Goal: Task Accomplishment & Management: Use online tool/utility

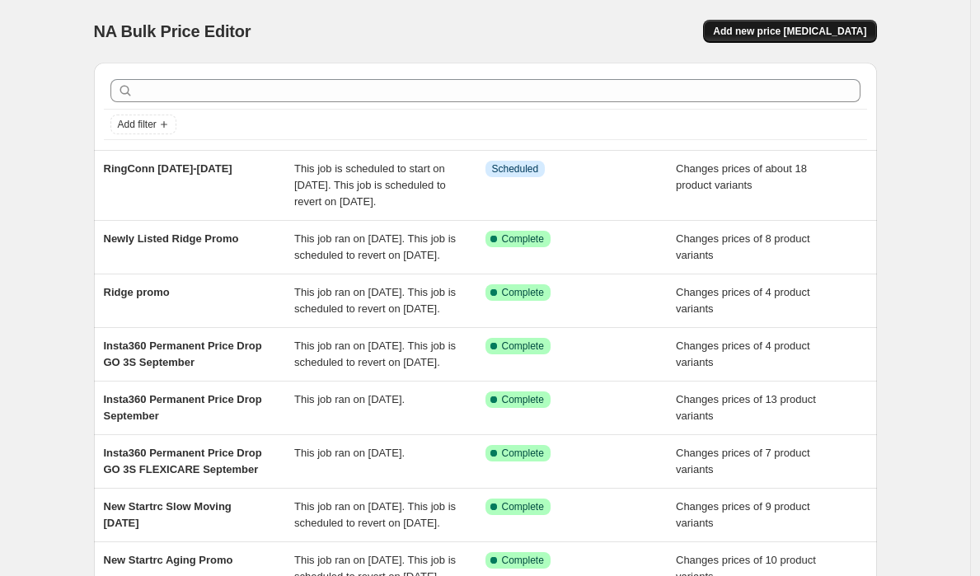
click at [784, 28] on span "Add new price [MEDICAL_DATA]" at bounding box center [789, 31] width 153 height 13
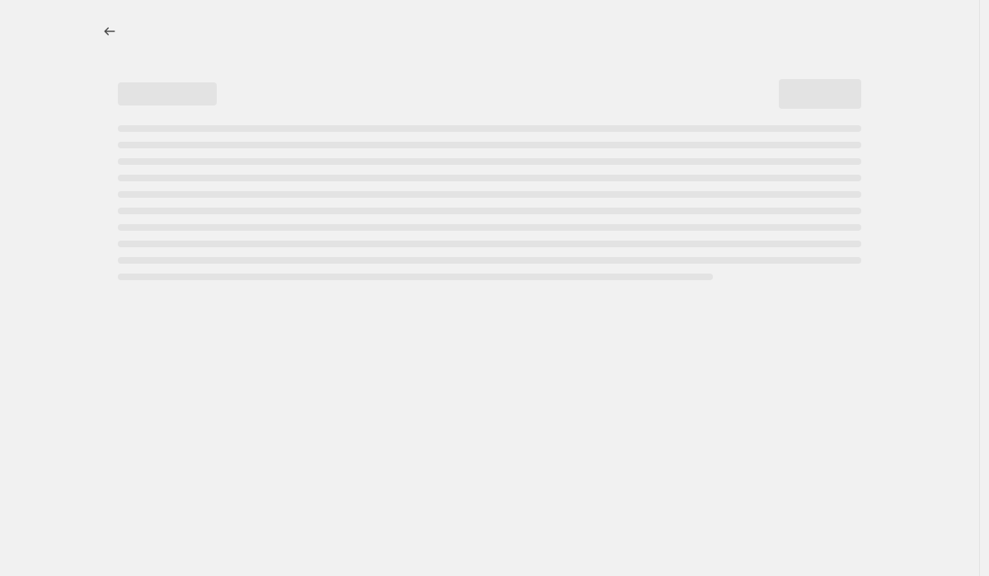
select select "percentage"
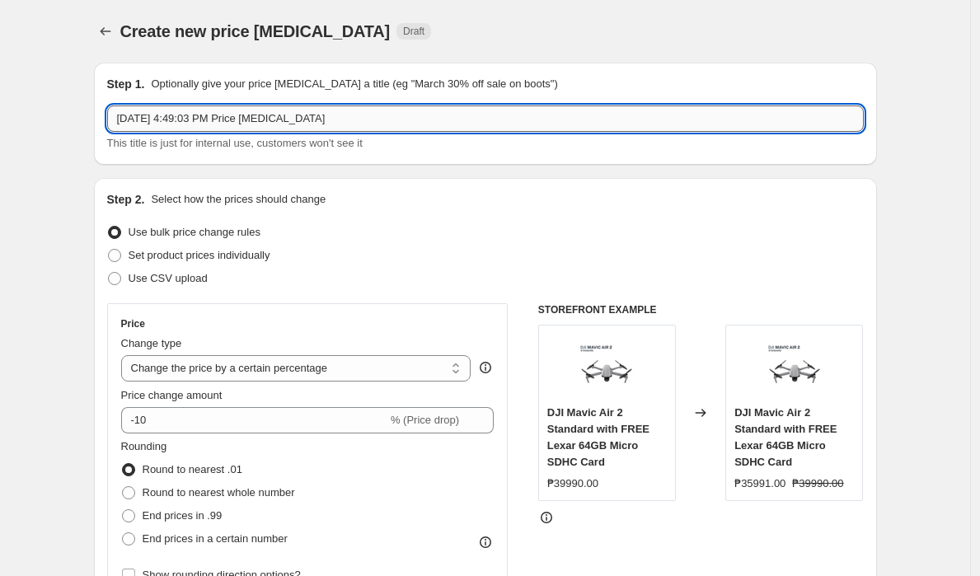
click at [369, 120] on input "[DATE] 4:49:03 PM Price [MEDICAL_DATA]" at bounding box center [485, 119] width 757 height 26
click at [368, 120] on input "[DATE] 4:49:03 PM Price [MEDICAL_DATA]" at bounding box center [485, 119] width 757 height 26
type input "Ecoflow October Price"
click at [459, 291] on div "Step 2. Select how the prices should change Use bulk price change rules Set pro…" at bounding box center [485, 467] width 757 height 552
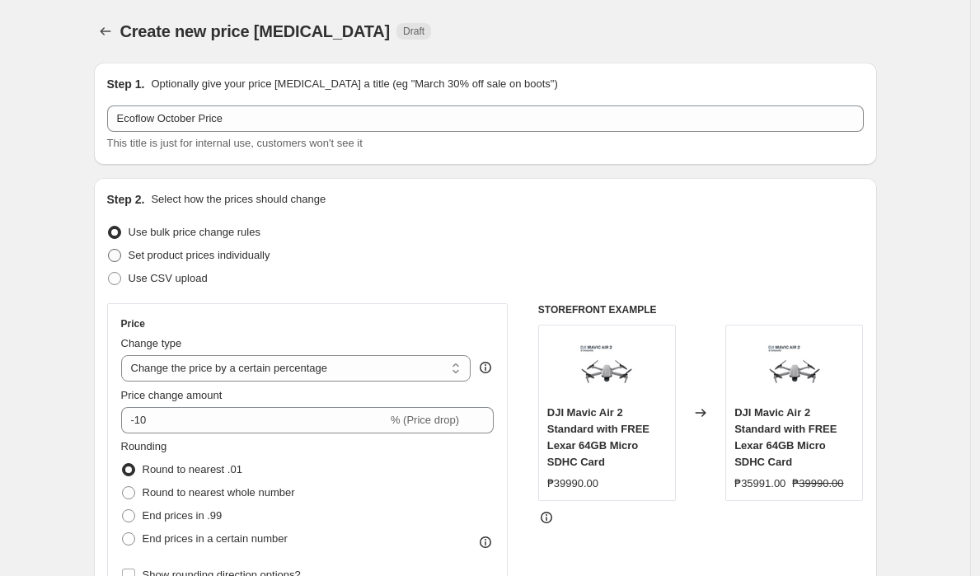
click at [270, 256] on span "Set product prices individually" at bounding box center [200, 255] width 142 height 12
click at [109, 250] on input "Set product prices individually" at bounding box center [108, 249] width 1 height 1
radio input "true"
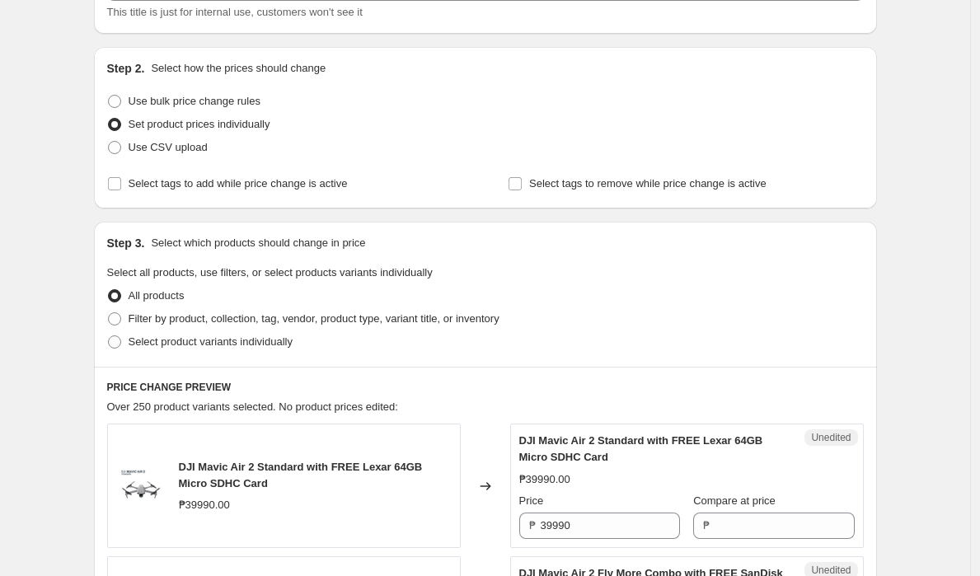
scroll to position [53, 0]
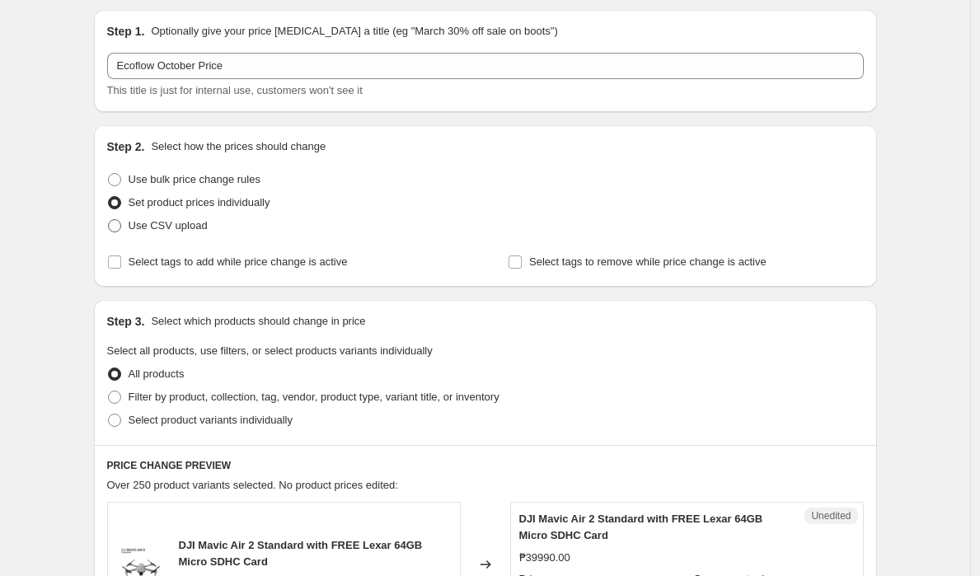
click at [153, 226] on span "Use CSV upload" at bounding box center [168, 225] width 79 height 12
click at [109, 220] on input "Use CSV upload" at bounding box center [108, 219] width 1 height 1
radio input "true"
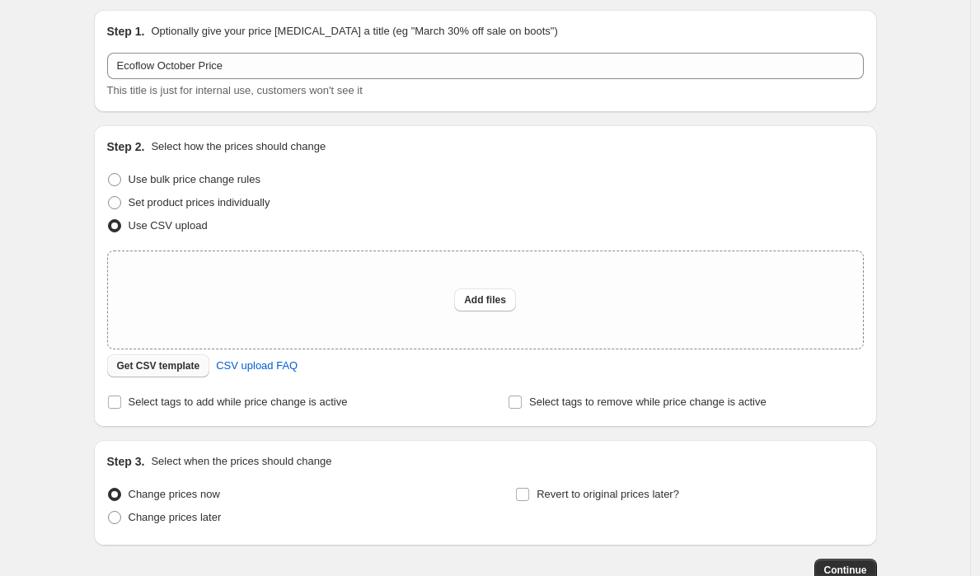
click at [164, 368] on span "Get CSV template" at bounding box center [158, 365] width 83 height 13
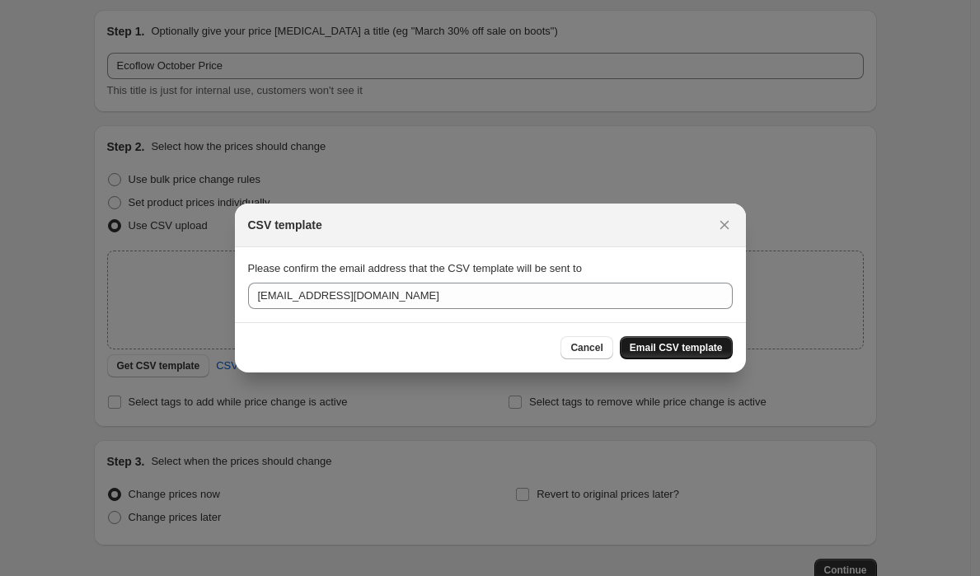
click at [673, 350] on span "Email CSV template" at bounding box center [676, 347] width 93 height 13
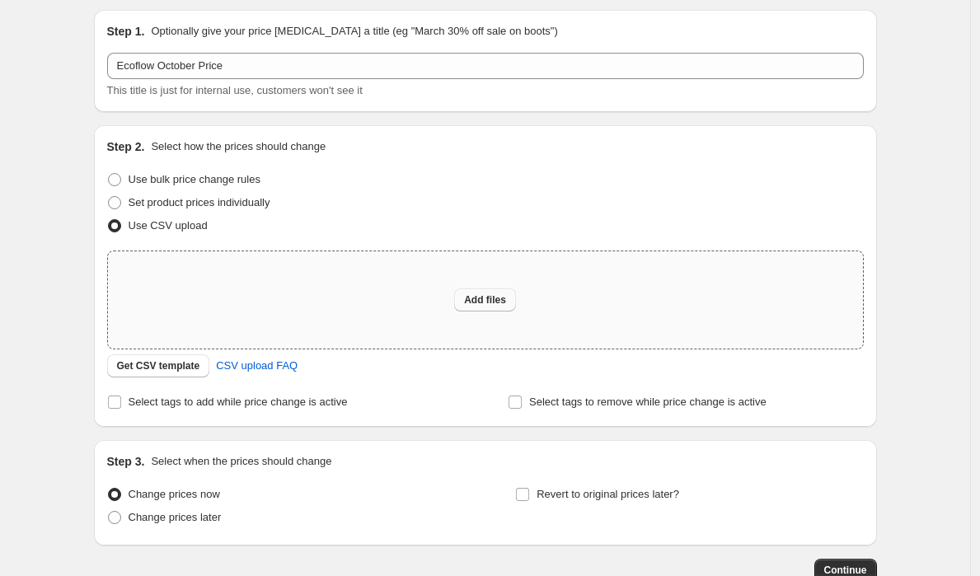
click at [499, 305] on span "Add files" at bounding box center [485, 300] width 42 height 13
click at [937, 92] on div "Create new price [MEDICAL_DATA]. This page is ready Create new price [MEDICAL_D…" at bounding box center [485, 314] width 970 height 735
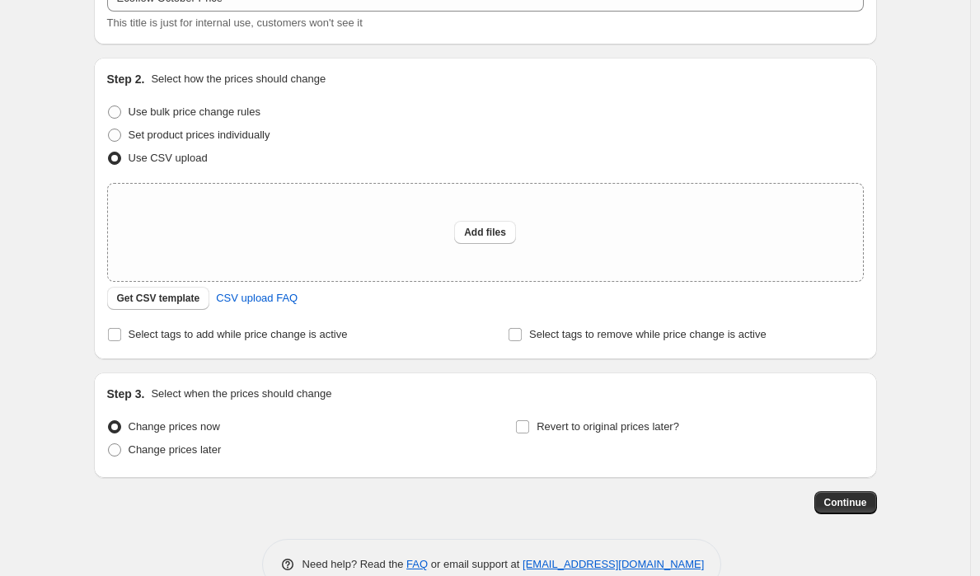
scroll to position [159, 0]
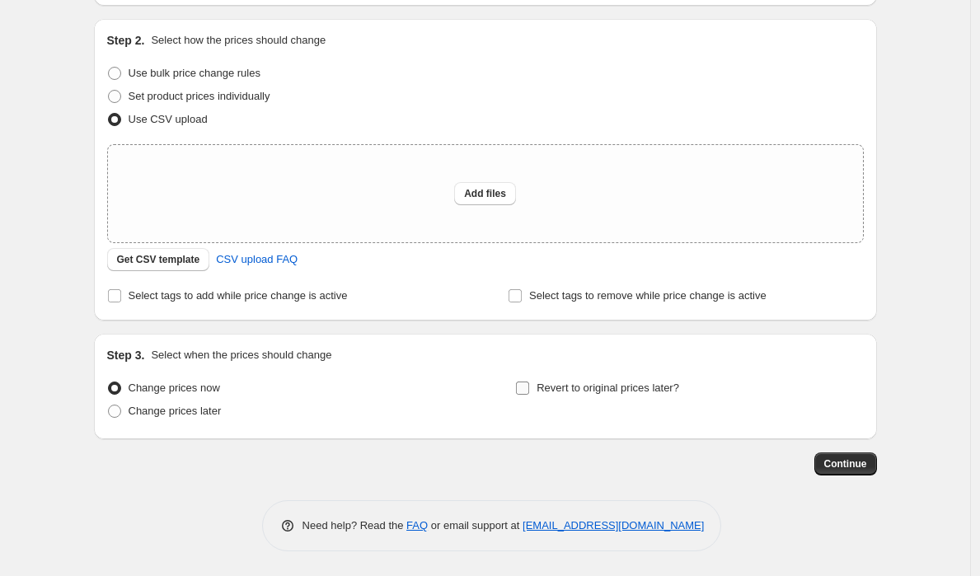
click at [524, 394] on input "Revert to original prices later?" at bounding box center [522, 388] width 13 height 13
checkbox input "true"
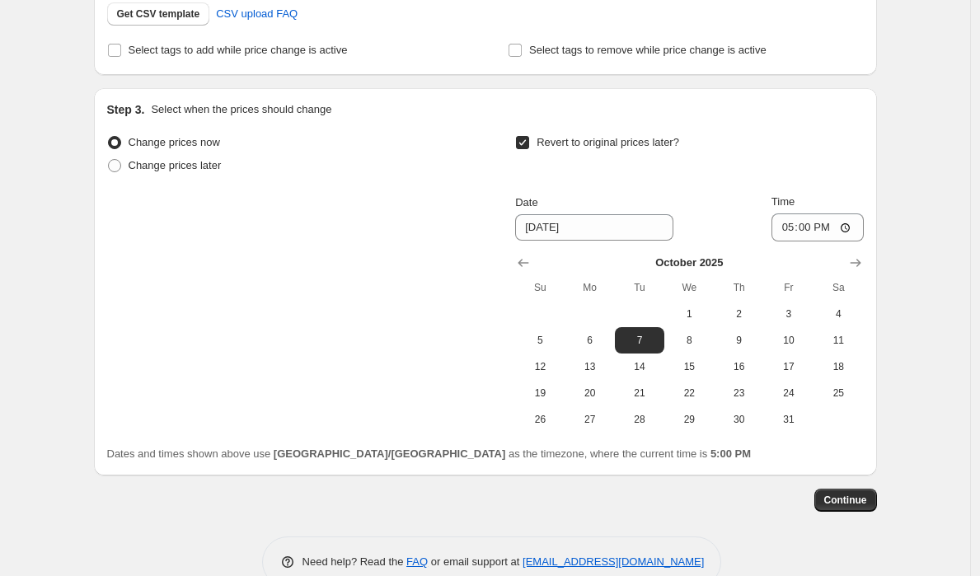
scroll to position [441, 0]
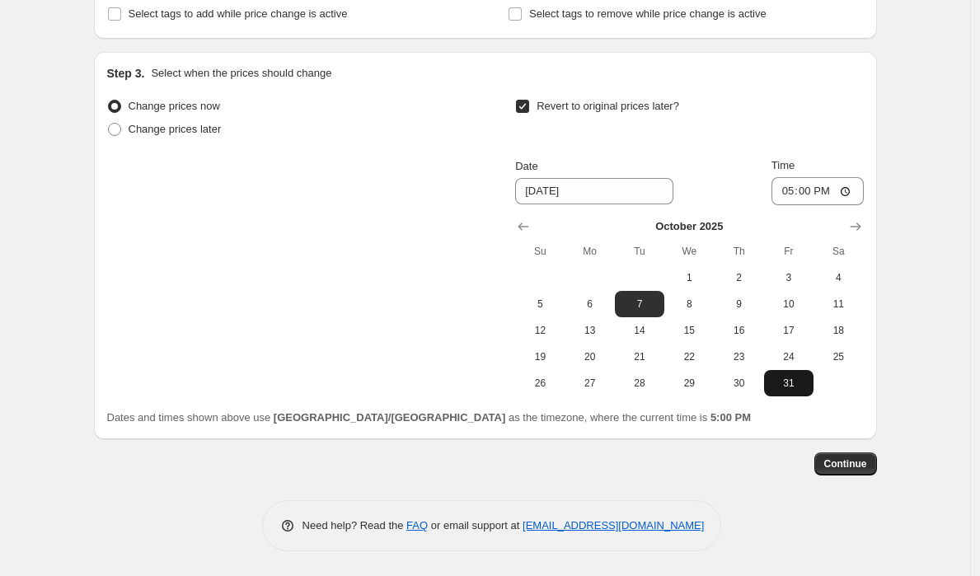
click at [792, 375] on button "31" at bounding box center [788, 383] width 49 height 26
type input "[DATE]"
click at [804, 194] on input "17:00" at bounding box center [818, 191] width 92 height 28
click at [792, 195] on input "17:00" at bounding box center [818, 191] width 92 height 28
type input "23:59"
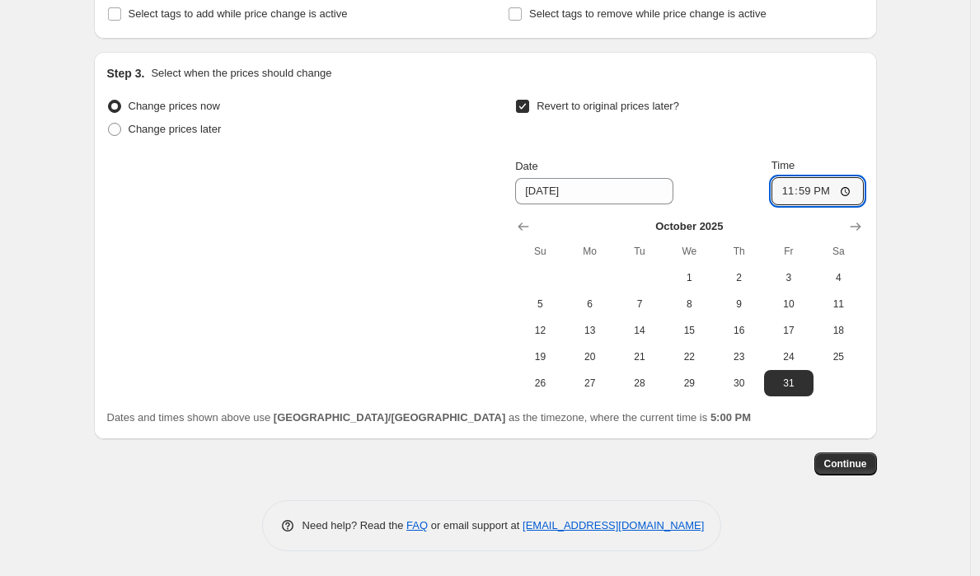
click at [928, 167] on div "Create new price [MEDICAL_DATA]. This page is ready Create new price [MEDICAL_D…" at bounding box center [485, 67] width 970 height 1017
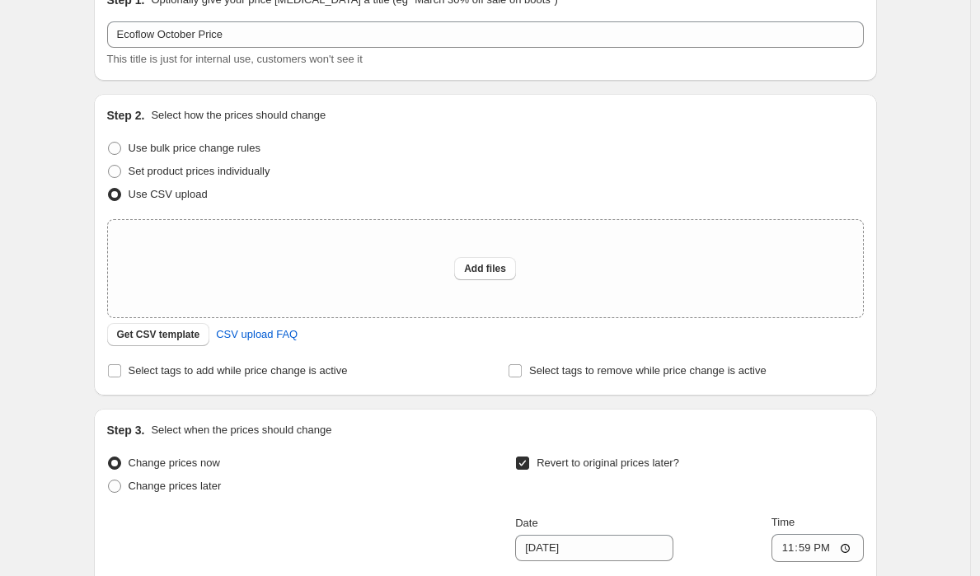
scroll to position [82, 0]
click at [190, 483] on span "Change prices later" at bounding box center [175, 488] width 93 height 12
click at [109, 482] on input "Change prices later" at bounding box center [108, 482] width 1 height 1
radio input "true"
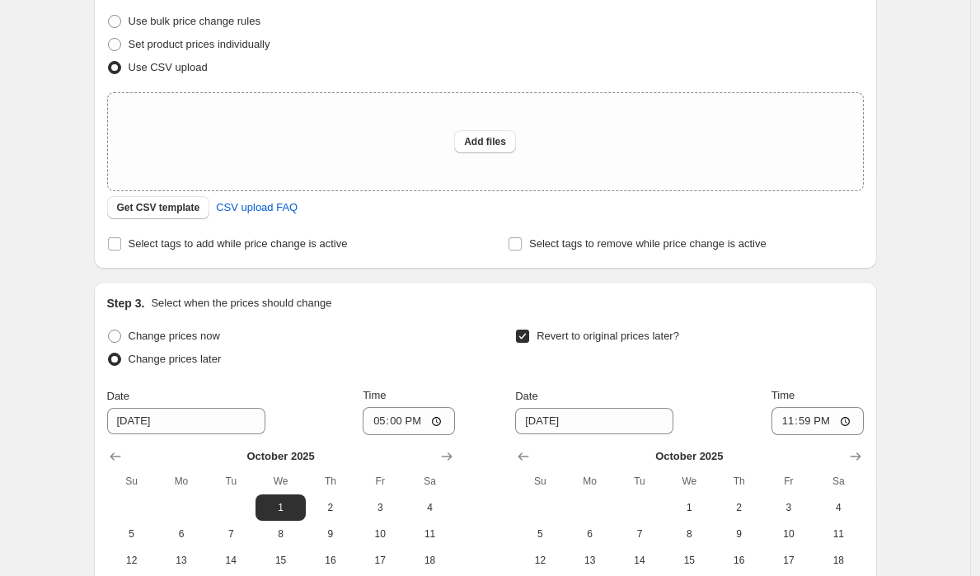
scroll to position [376, 0]
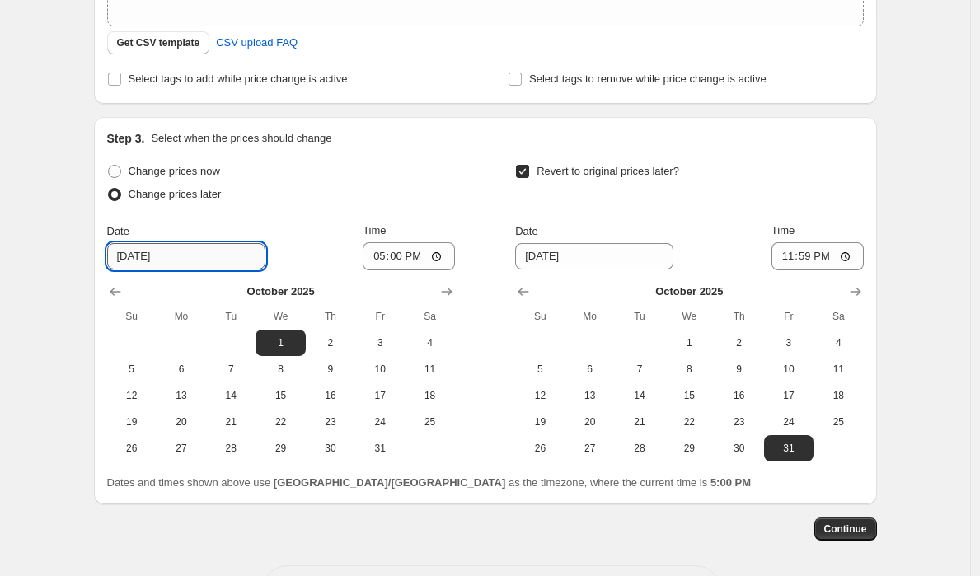
click at [188, 261] on input "[DATE]" at bounding box center [186, 256] width 158 height 26
click at [402, 253] on input "17:00" at bounding box center [409, 256] width 92 height 28
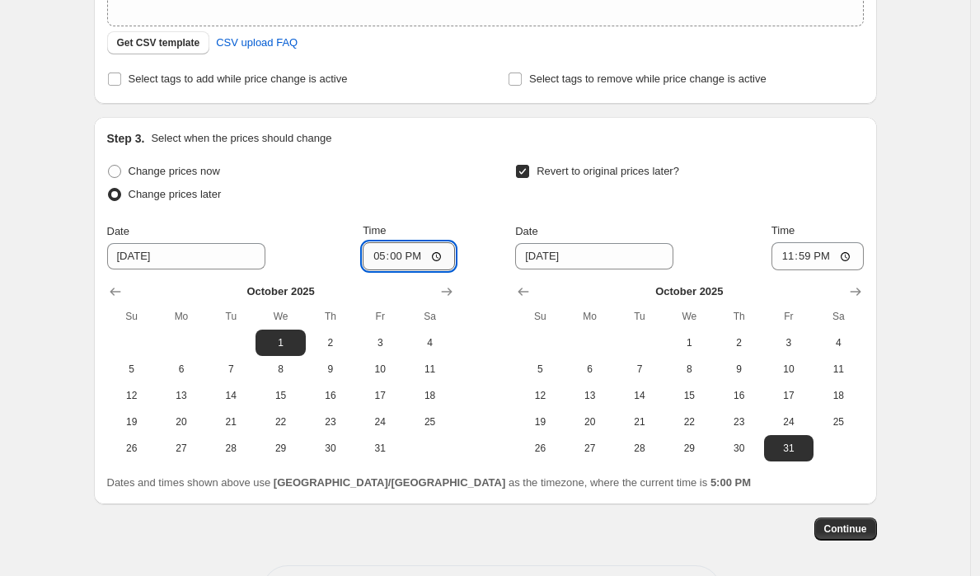
click at [377, 259] on input "17:00" at bounding box center [409, 256] width 92 height 28
click at [417, 256] on input "12:00" at bounding box center [409, 256] width 92 height 28
type input "00:00"
click at [312, 209] on div "Change prices now Change prices later Date [DATE] Time 00:00 [DATE] Su Mo Tu We…" at bounding box center [281, 311] width 348 height 302
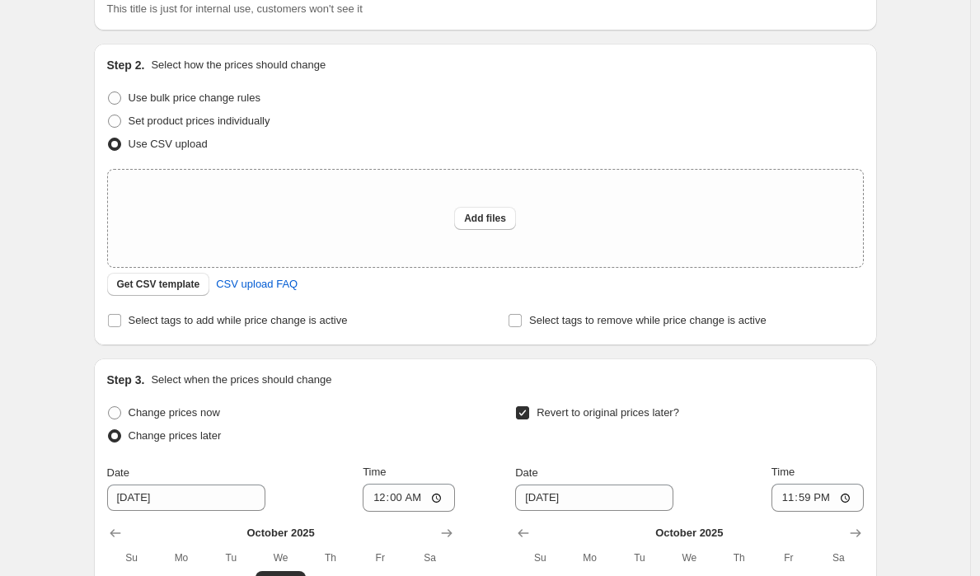
scroll to position [0, 0]
